Goal: Transaction & Acquisition: Book appointment/travel/reservation

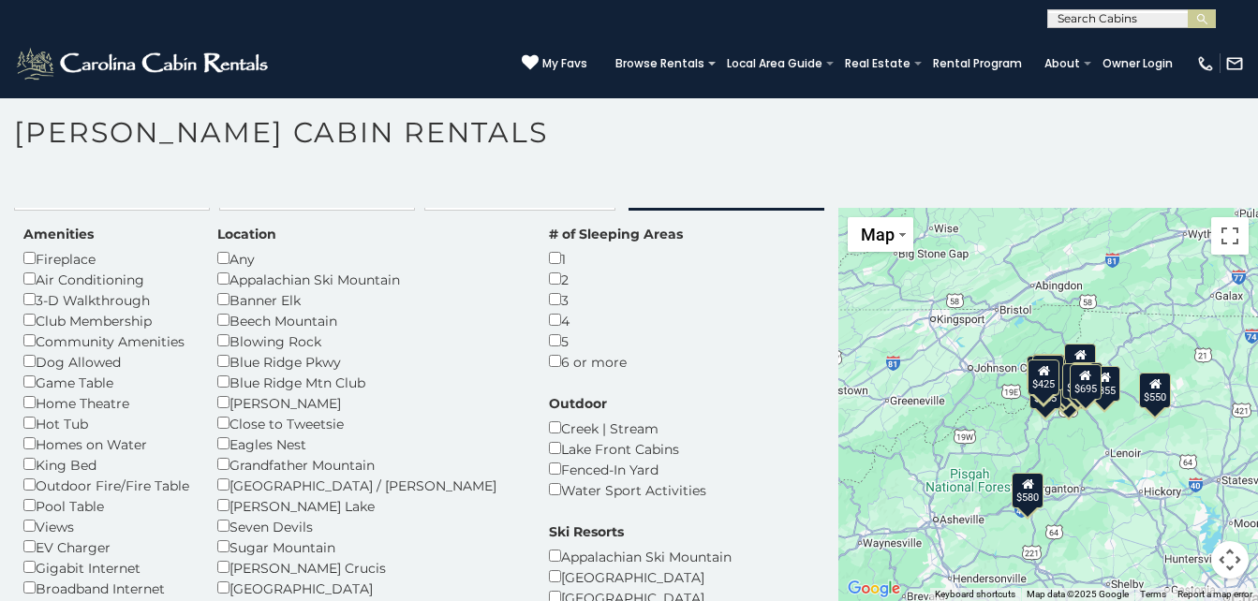
scroll to position [28, 0]
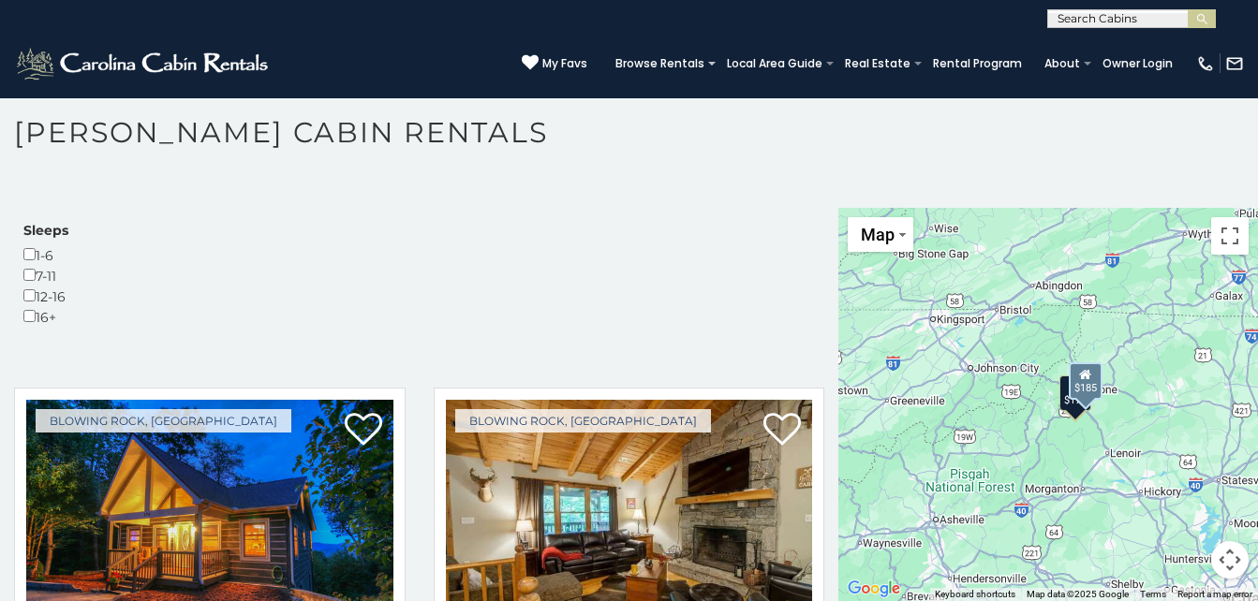
scroll to position [608, 0]
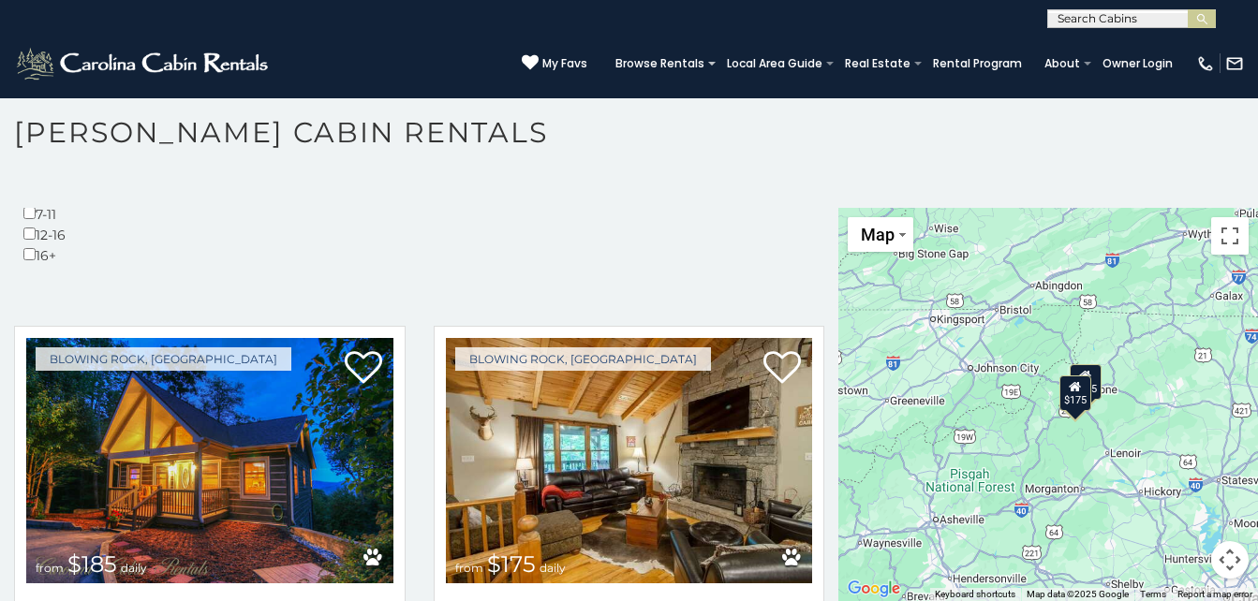
click at [767, 143] on h1 "[PERSON_NAME] Cabin Rentals" at bounding box center [629, 141] width 1258 height 53
click at [1203, 17] on img "submit" at bounding box center [1202, 19] width 14 height 14
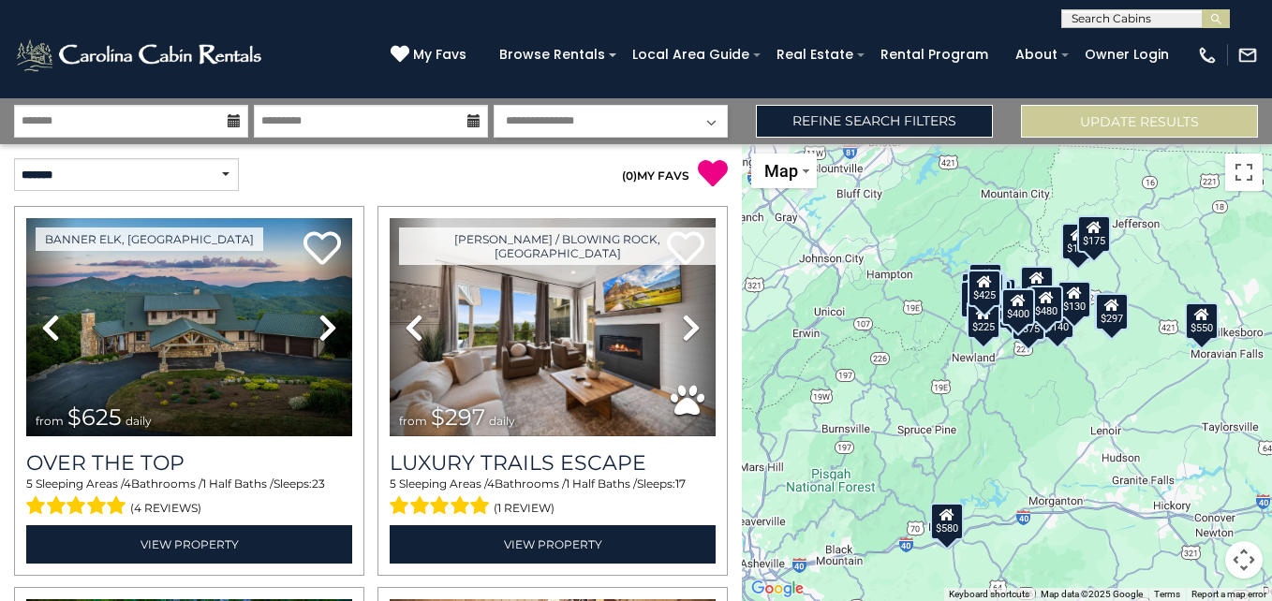
click at [616, 53] on span at bounding box center [612, 55] width 7 height 4
click at [227, 172] on select "**********" at bounding box center [126, 174] width 225 height 33
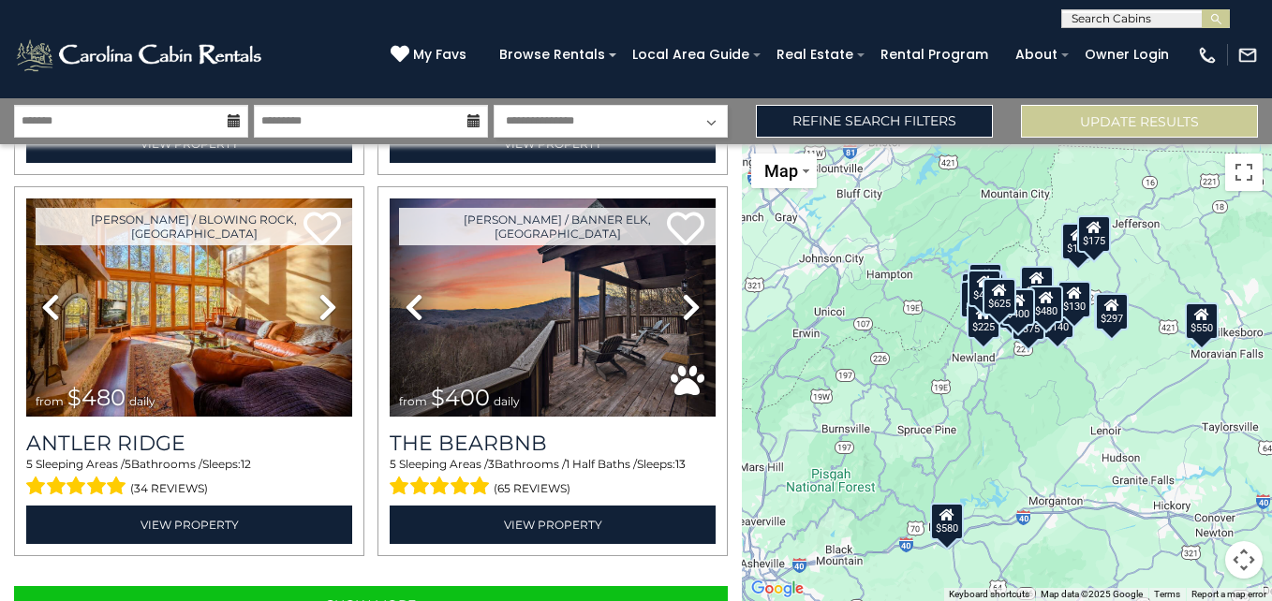
scroll to position [5387, 0]
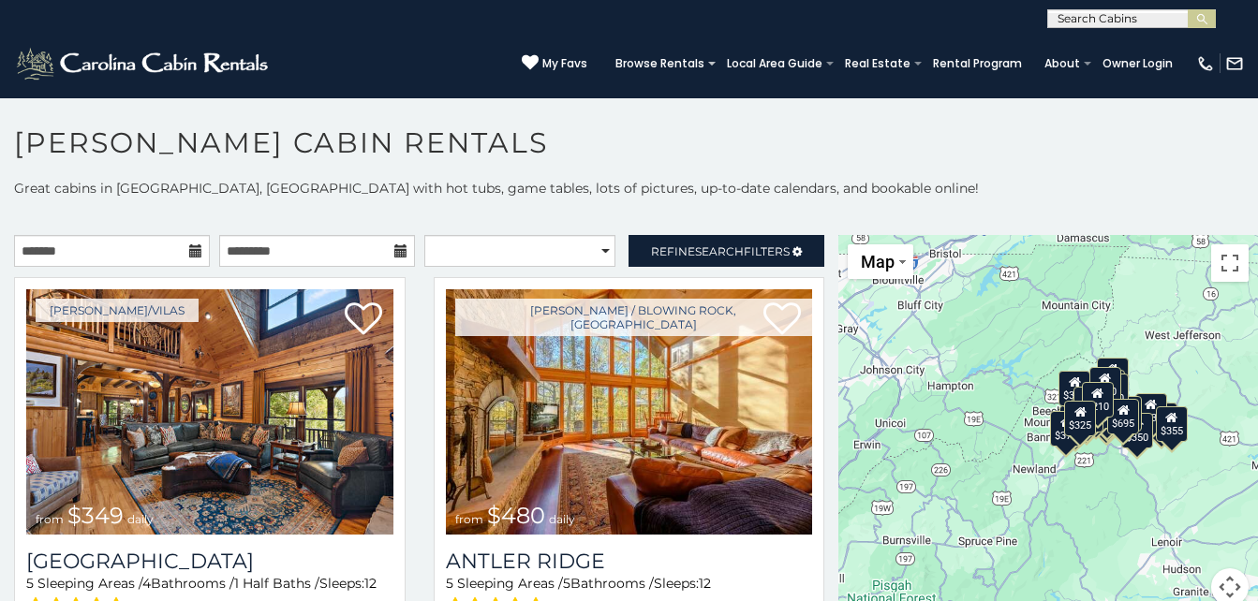
scroll to position [10, 0]
